Goal: Task Accomplishment & Management: Complete application form

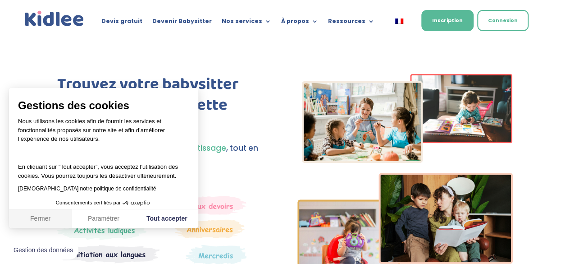
click at [45, 212] on button "Fermer" at bounding box center [40, 218] width 63 height 19
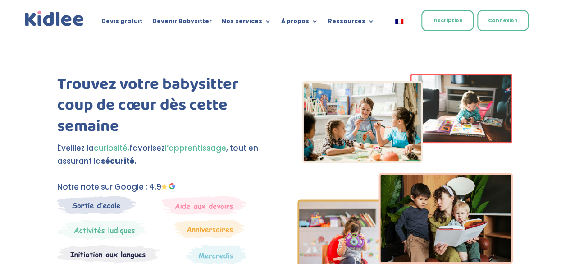
click at [464, 12] on link "Inscription" at bounding box center [447, 20] width 52 height 21
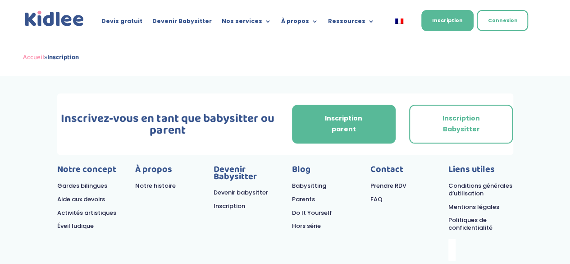
scroll to position [401, 0]
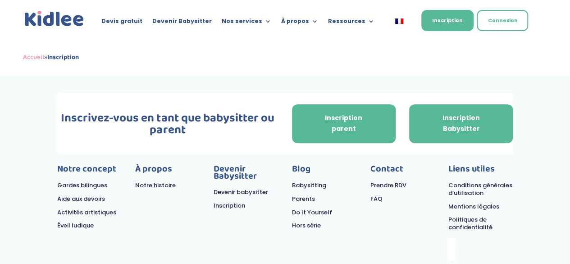
click at [469, 137] on link "Inscription Babysitter" at bounding box center [461, 123] width 104 height 39
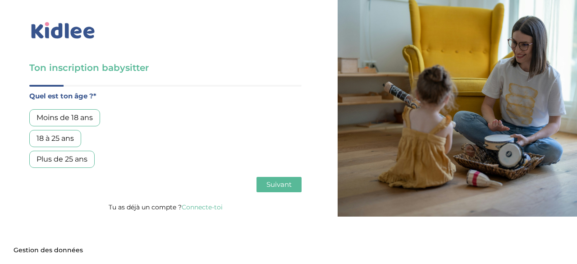
click at [89, 116] on div "Moins de 18 ans" at bounding box center [64, 117] width 71 height 17
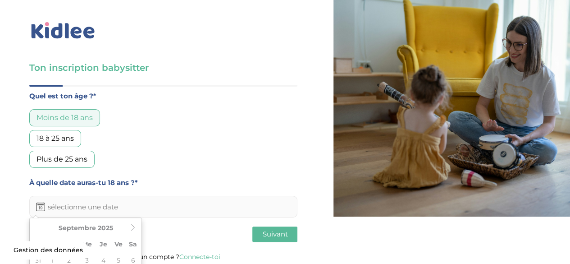
click at [117, 213] on input "text" at bounding box center [163, 207] width 268 height 22
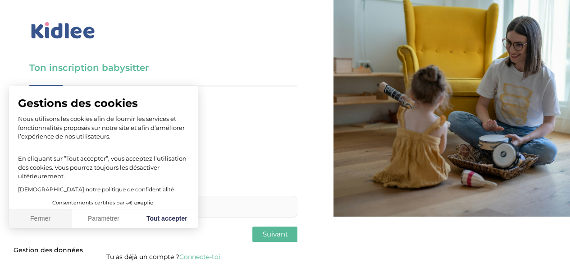
click at [55, 218] on button "Fermer" at bounding box center [40, 218] width 63 height 19
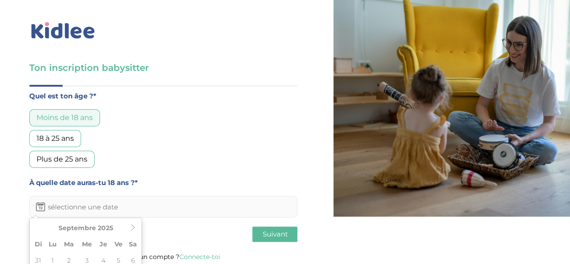
click at [87, 204] on input "text" at bounding box center [163, 207] width 268 height 22
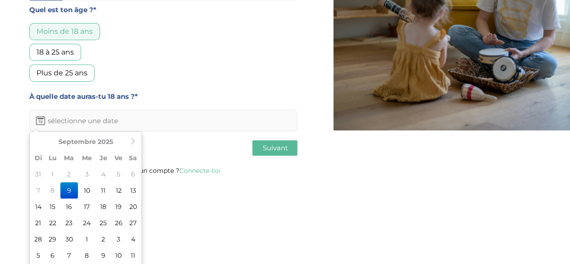
scroll to position [85, 0]
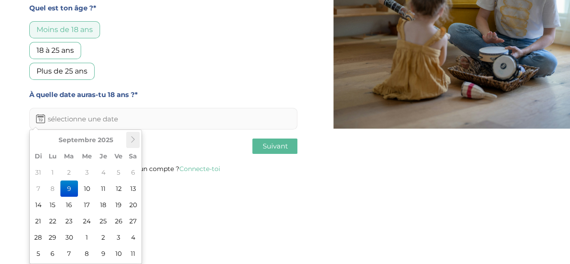
click at [137, 142] on th at bounding box center [133, 140] width 14 height 16
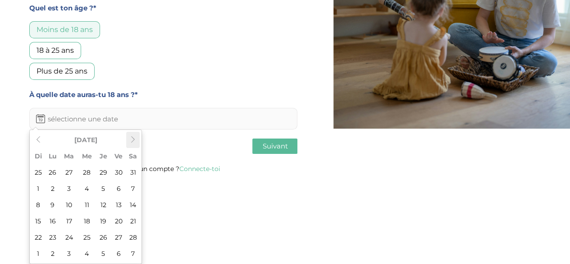
click at [137, 142] on th at bounding box center [133, 140] width 14 height 16
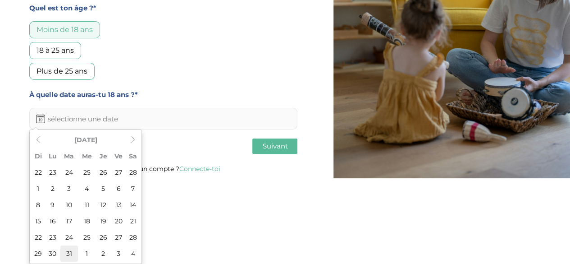
click at [63, 252] on td "31" at bounding box center [69, 253] width 18 height 16
type input "31-03-2026"
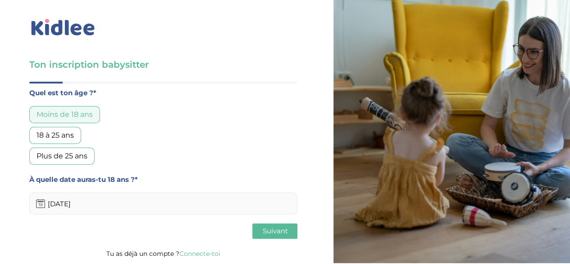
scroll to position [0, 0]
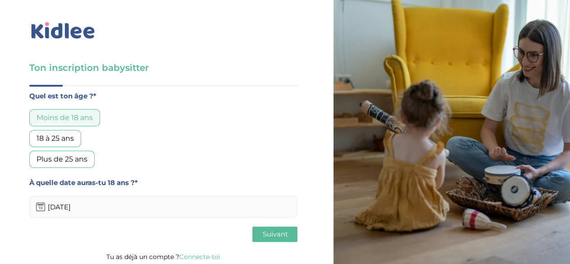
click at [272, 234] on span "Suivant" at bounding box center [274, 233] width 25 height 9
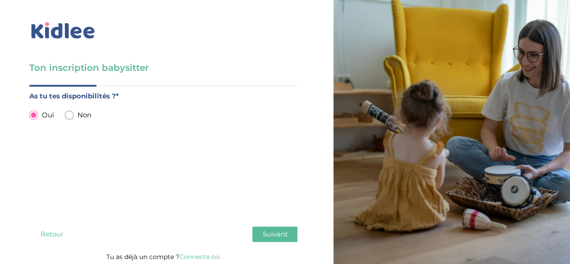
click at [266, 231] on span "Suivant" at bounding box center [274, 233] width 25 height 9
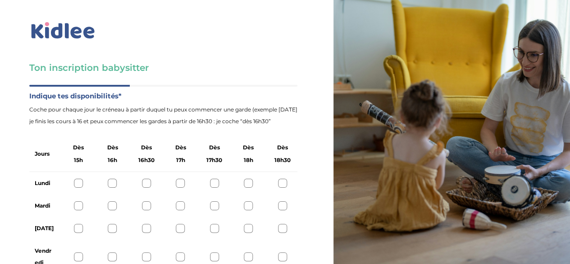
scroll to position [59, 0]
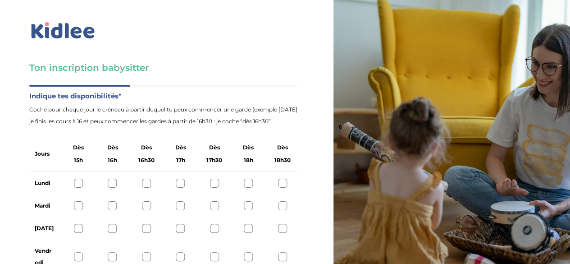
click at [180, 239] on div "Vendredi" at bounding box center [163, 256] width 268 height 34
click at [180, 252] on div at bounding box center [180, 256] width 9 height 9
click at [148, 252] on div at bounding box center [146, 256] width 9 height 9
click at [214, 223] on div at bounding box center [214, 227] width 9 height 9
click at [249, 201] on div at bounding box center [248, 205] width 9 height 9
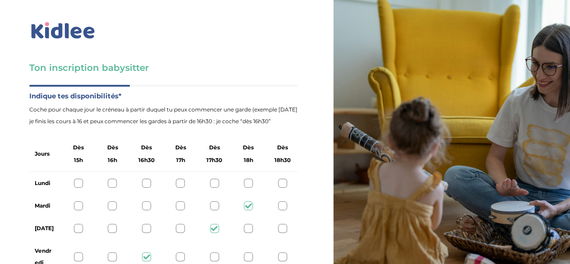
click at [248, 201] on div at bounding box center [248, 205] width 9 height 9
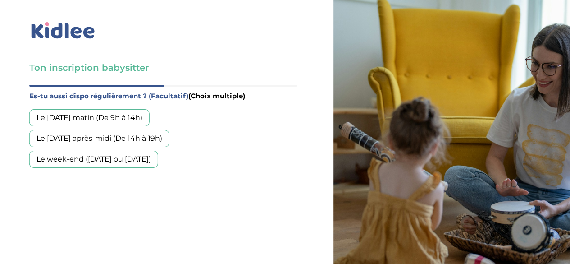
click at [151, 150] on div "Le week-end (samedi ou dimanche)" at bounding box center [93, 158] width 129 height 17
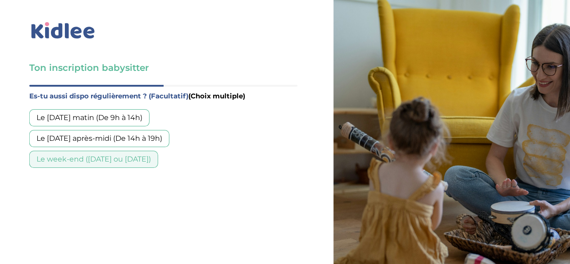
click at [142, 109] on div "Le mercredi matin (De 9h à 14h)" at bounding box center [89, 117] width 120 height 17
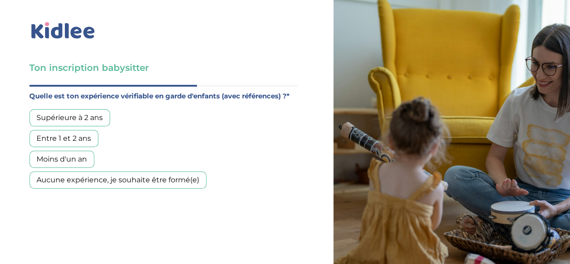
click at [96, 109] on div "Supérieure à 2 ans" at bounding box center [69, 117] width 81 height 17
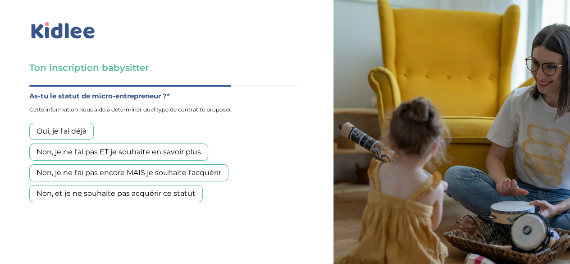
click at [87, 143] on div "Non, je ne l'ai pas ET je souhaite en savoir plus" at bounding box center [118, 151] width 179 height 17
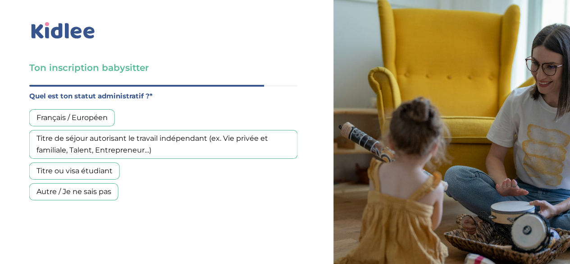
click at [72, 162] on div "Titre ou visa étudiant" at bounding box center [74, 170] width 91 height 17
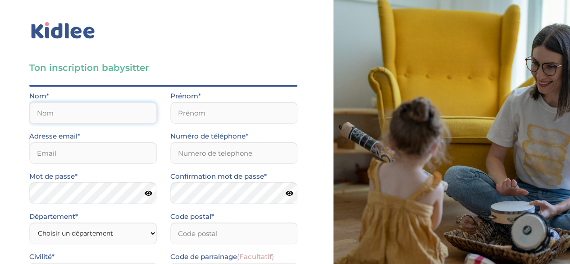
click at [120, 102] on input "text" at bounding box center [93, 113] width 128 height 22
type input "Aoudia"
type input "Amina"
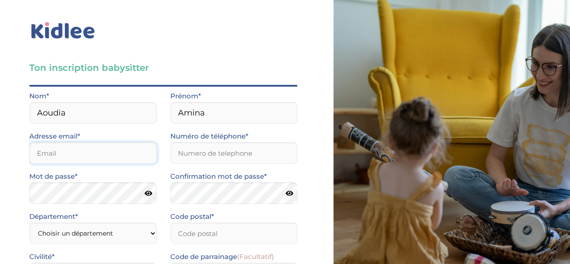
type input "amina.aoudiaa@gmail.com"
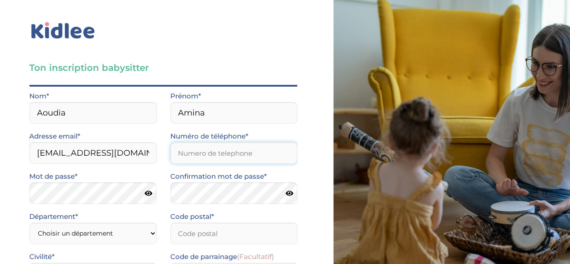
type input "0783180813"
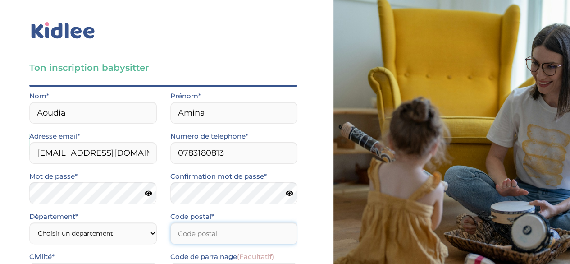
type input "95210"
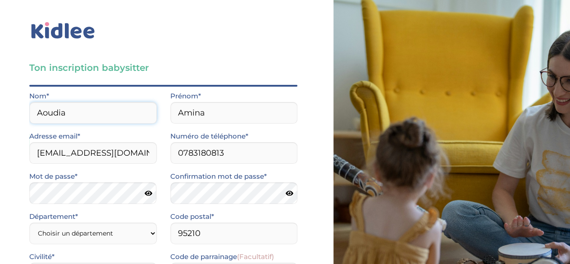
scroll to position [84, 0]
click at [151, 190] on icon at bounding box center [149, 193] width 8 height 7
click at [285, 190] on icon at bounding box center [289, 193] width 8 height 7
click at [100, 222] on select "Choisir un département Paris (75) Hauts-de-Seine (92) Yvelines (78) Val-de-Marn…" at bounding box center [93, 233] width 128 height 22
click at [29, 222] on select "Choisir un département Paris (75) Hauts-de-Seine (92) Yvelines (78) Val-de-Marn…" at bounding box center [93, 233] width 128 height 22
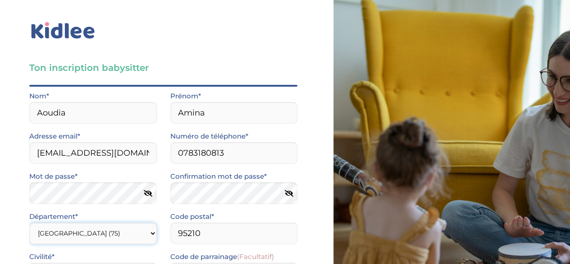
scroll to position [127, 0]
click at [145, 222] on select "Choisir un département Paris (75) Hauts-de-Seine (92) Yvelines (78) Val-de-Marn…" at bounding box center [93, 233] width 128 height 22
select select "95"
click at [29, 222] on select "Choisir un département Paris (75) Hauts-de-Seine (92) Yvelines (78) Val-de-Marn…" at bounding box center [93, 233] width 128 height 22
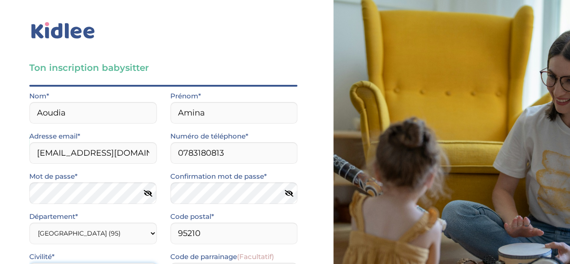
select select "1"
click at [0, 0] on input "Je consens à ce que les données relatives à mon compte soient traitées." at bounding box center [0, 0] width 0 height 0
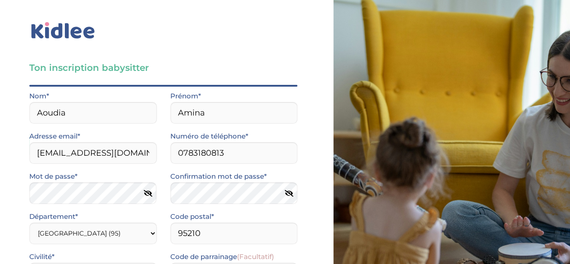
click at [0, 0] on input "J’accepte sans réserve les conditions générales d’utilisation des services KIDL…" at bounding box center [0, 0] width 0 height 0
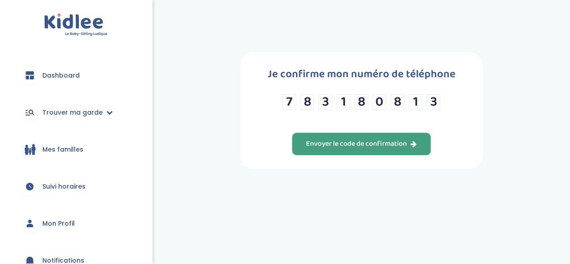
click at [355, 150] on button "Envoyer le code de confirmation" at bounding box center [361, 143] width 139 height 23
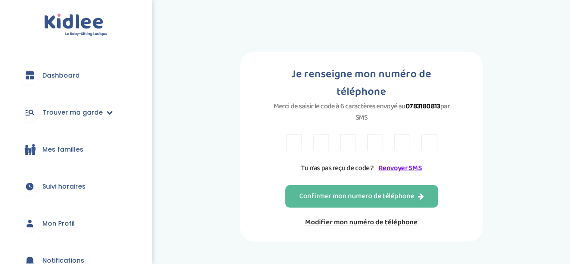
click at [296, 134] on input "text" at bounding box center [294, 142] width 16 height 17
type input "3"
type input "5"
type input "V"
type input "M"
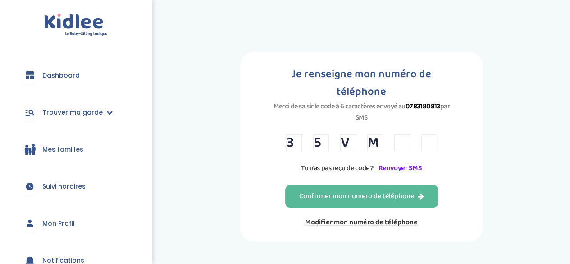
type input "4"
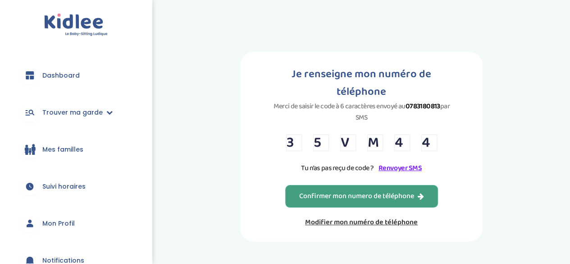
click at [377, 191] on div "Confirmer mon numero de téléphone" at bounding box center [361, 196] width 125 height 10
